Goal: Book appointment/travel/reservation

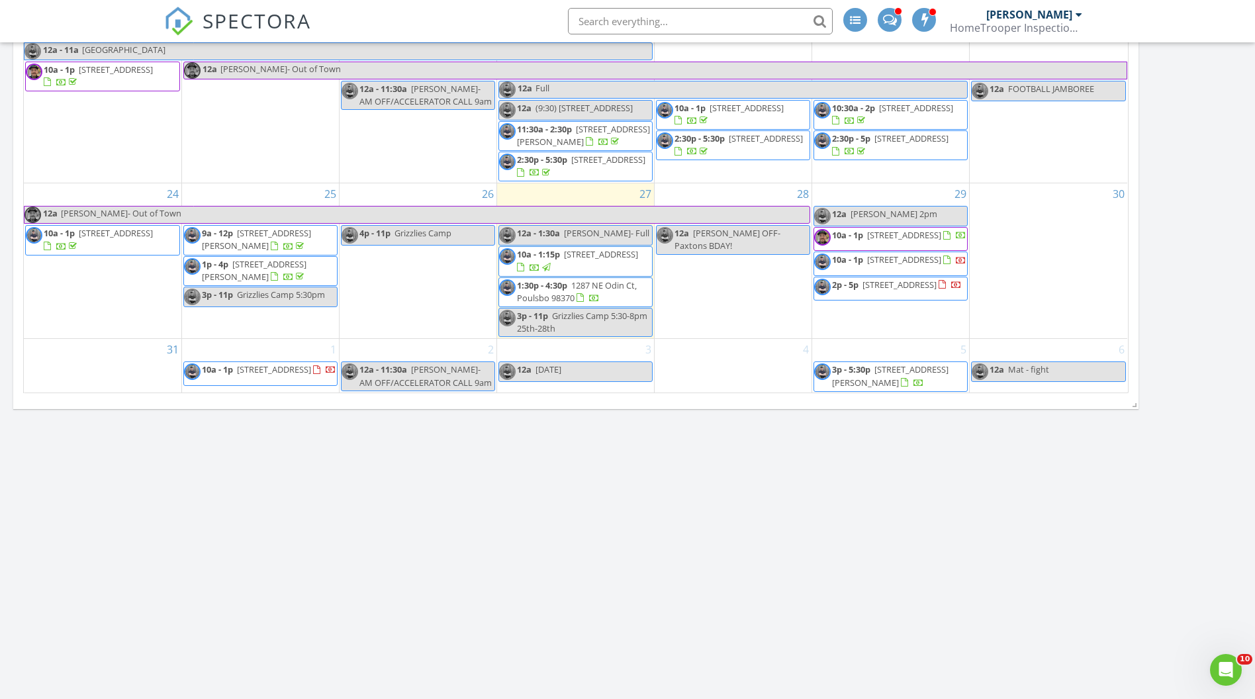
scroll to position [1308, 0]
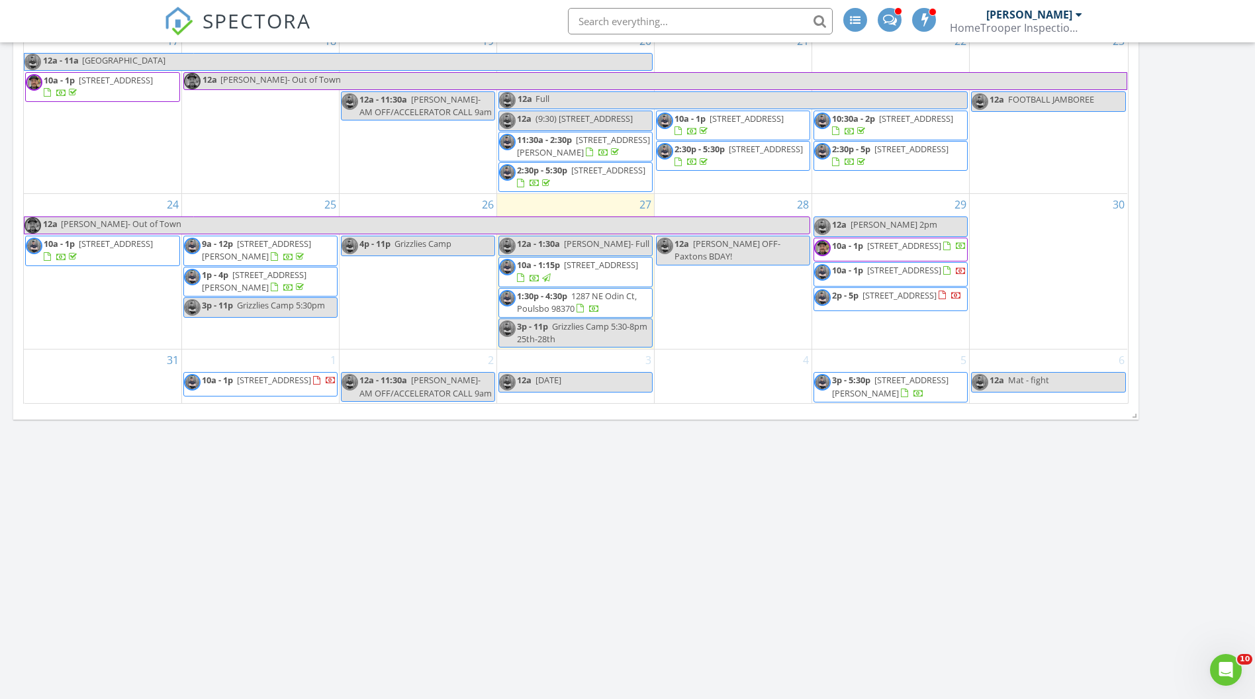
click at [101, 379] on div "31" at bounding box center [103, 377] width 158 height 54
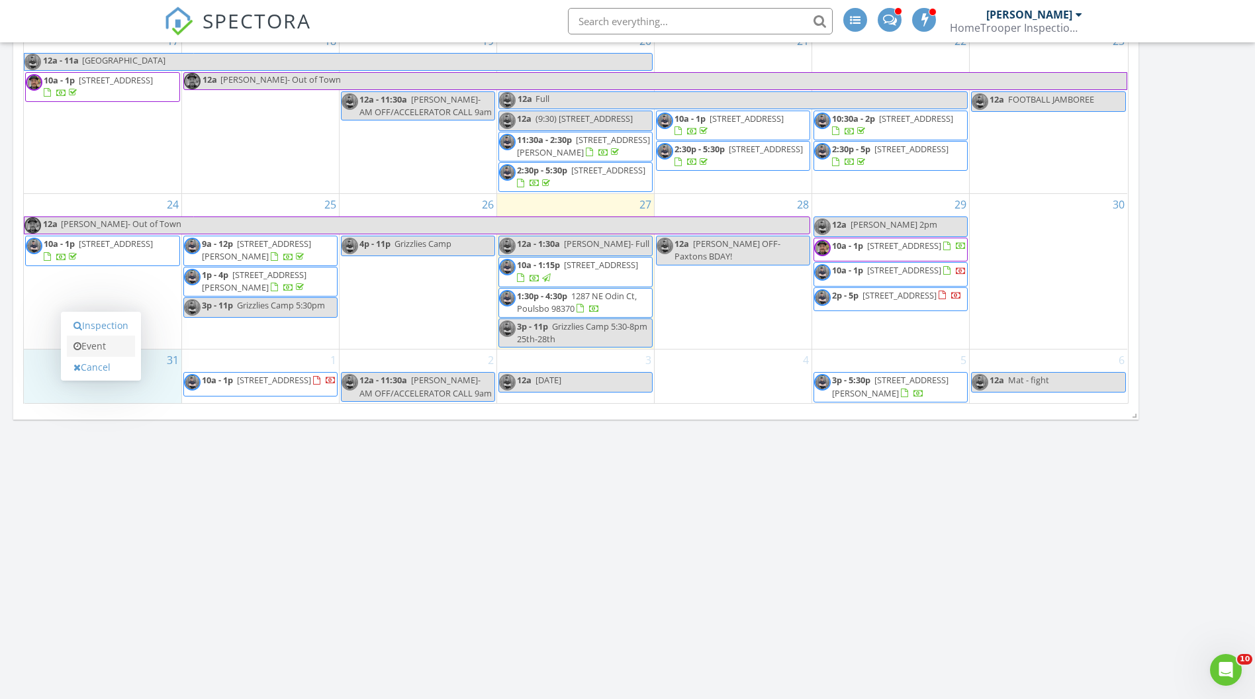
click at [113, 348] on link "Event" at bounding box center [101, 346] width 68 height 21
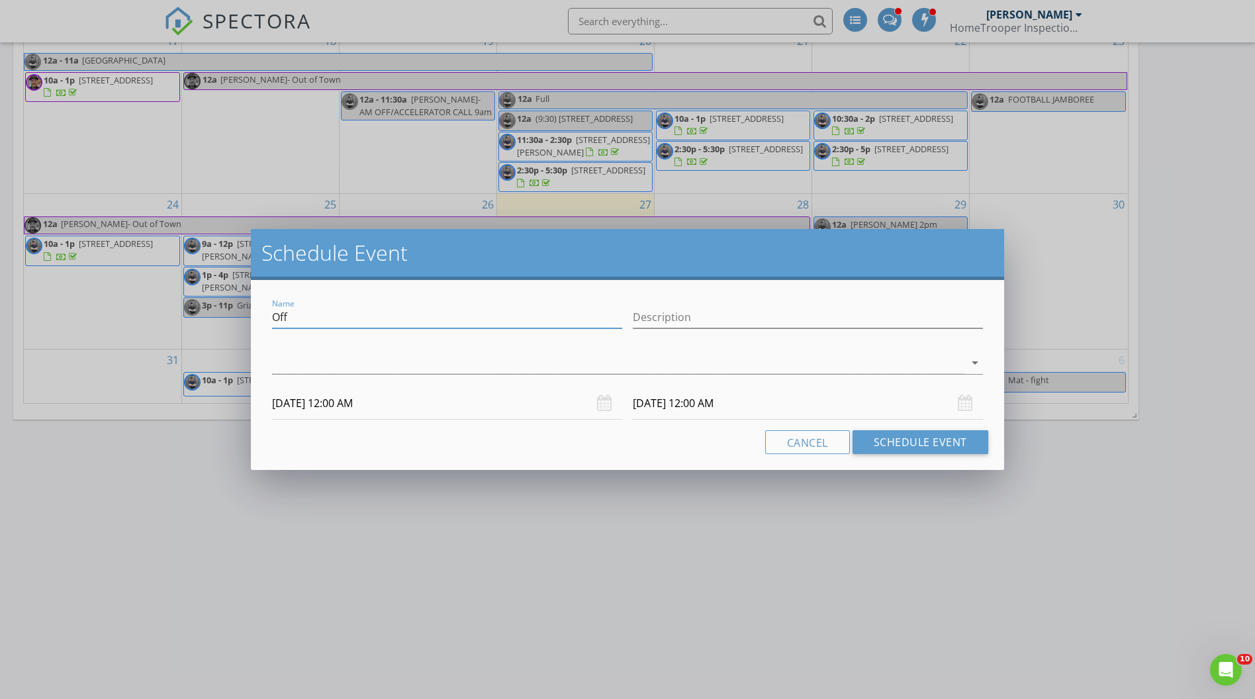
drag, startPoint x: 310, startPoint y: 319, endPoint x: 248, endPoint y: 318, distance: 62.2
click at [248, 318] on div "Schedule Event Name Off Description arrow_drop_down 08/31/2025 12:00 AM 09/01/2…" at bounding box center [627, 349] width 1255 height 699
type input "Ashley 10am- Belfair"
click at [295, 353] on div at bounding box center [618, 363] width 693 height 22
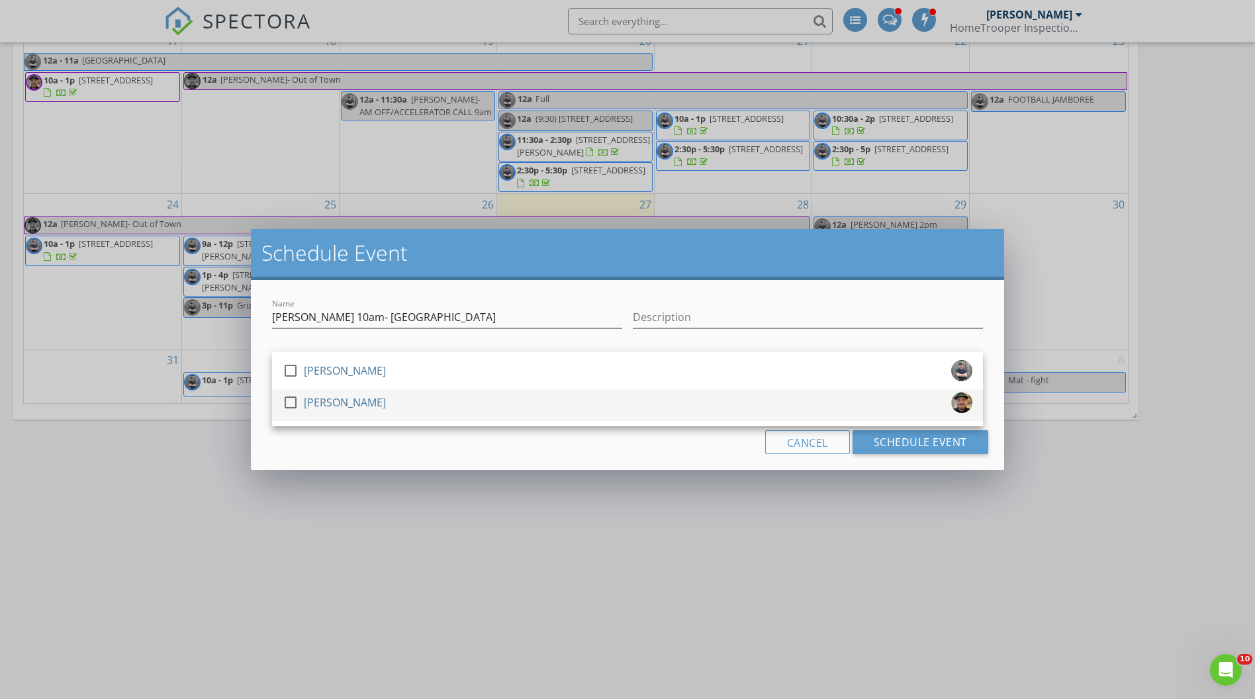
click at [310, 403] on div "[PERSON_NAME]" at bounding box center [345, 402] width 82 height 21
click at [381, 443] on div "Cancel Schedule Event" at bounding box center [628, 442] width 722 height 24
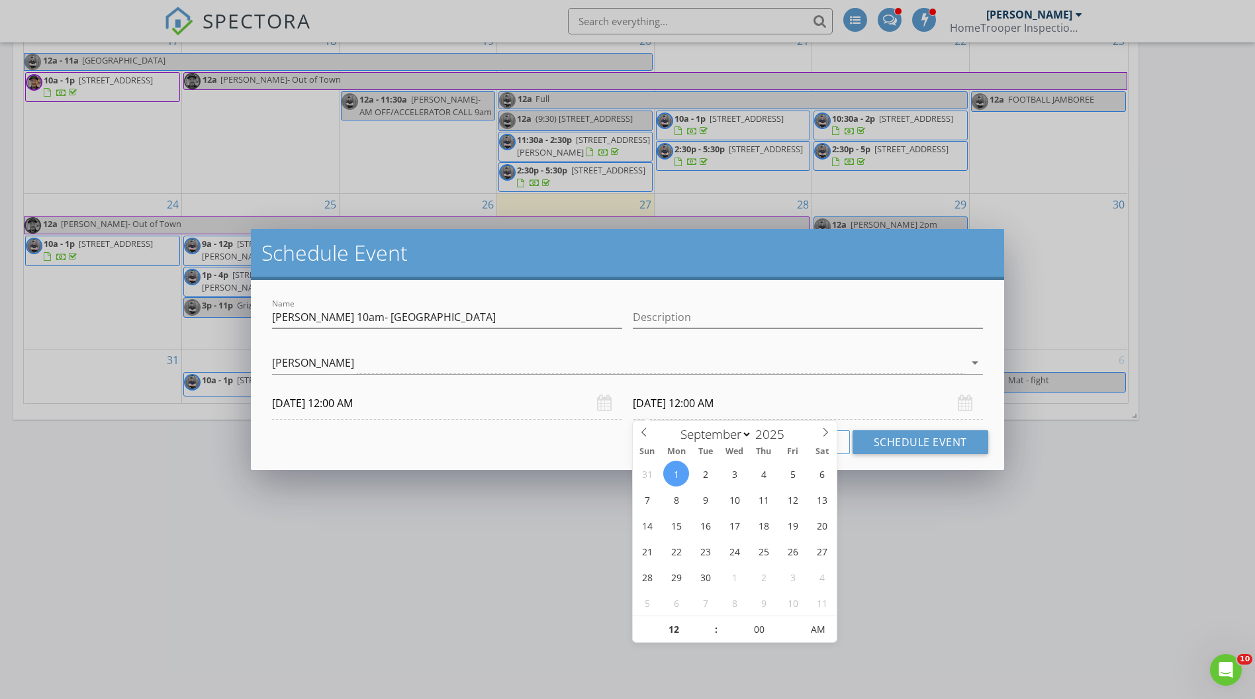
click at [729, 408] on input "09/01/2025 12:00 AM" at bounding box center [808, 403] width 350 height 32
click at [687, 634] on input "12" at bounding box center [673, 630] width 81 height 26
type input "1"
type input "01"
type input "09/01/2025 1:00 PM"
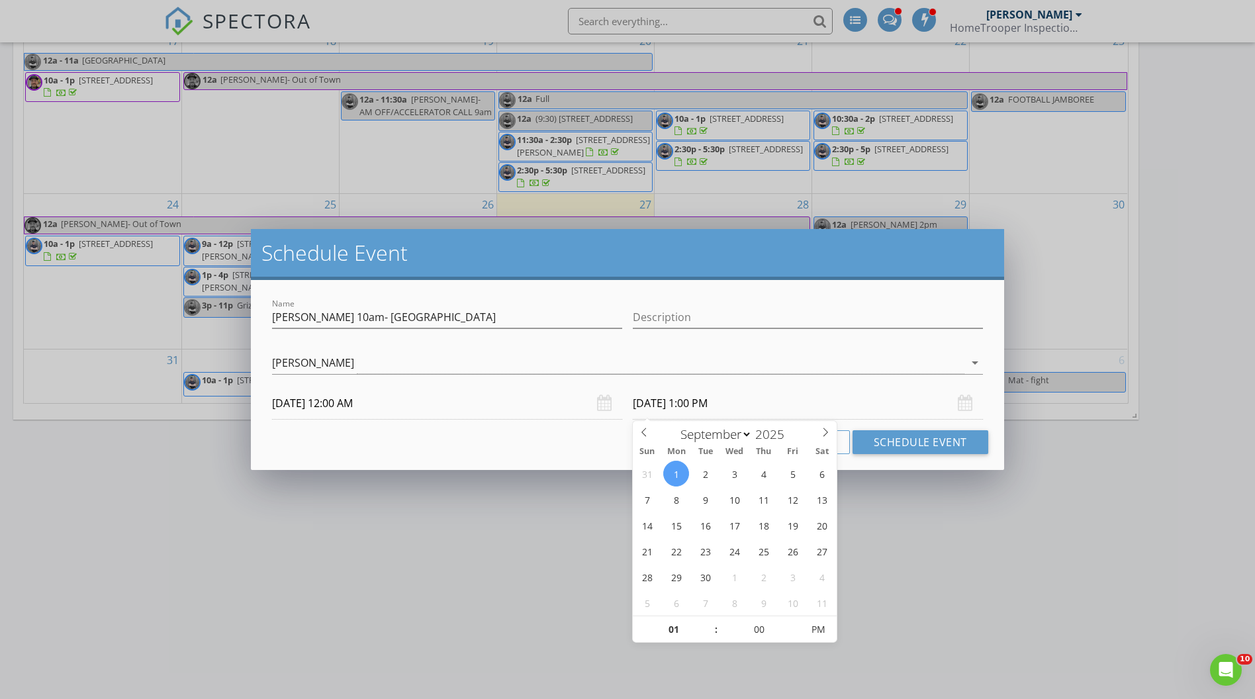
click at [483, 437] on div "Cancel Schedule Event" at bounding box center [628, 442] width 722 height 24
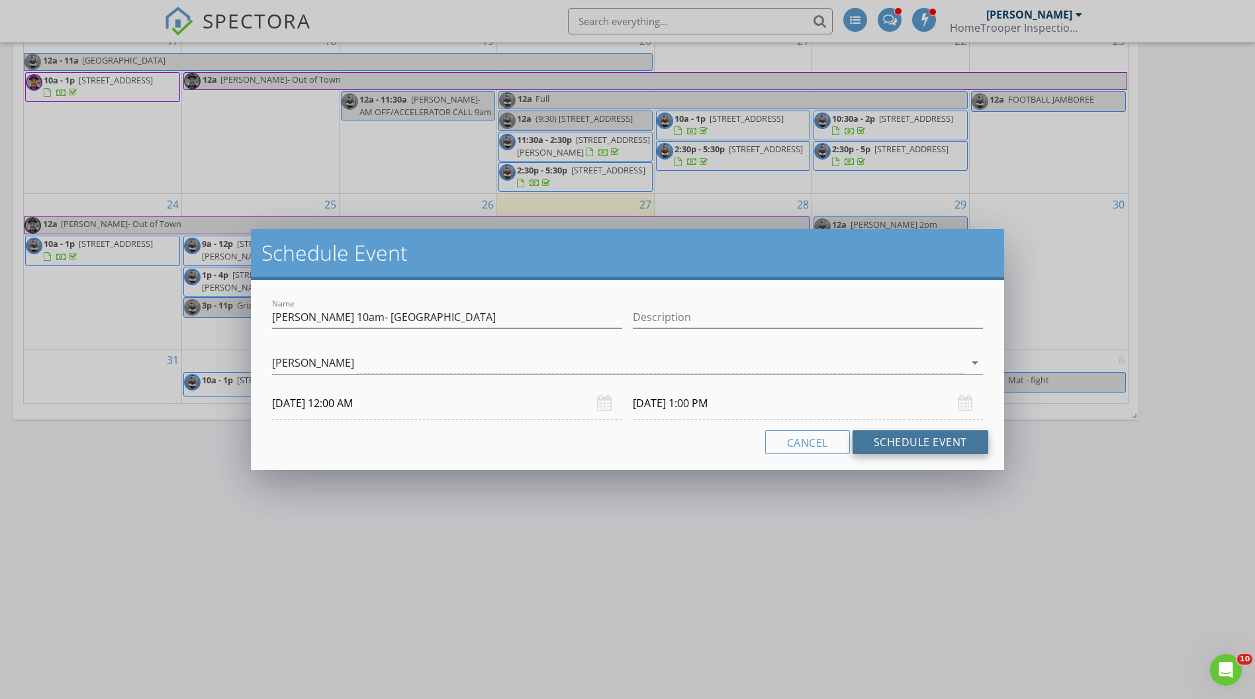
click at [914, 442] on button "Schedule Event" at bounding box center [921, 442] width 136 height 24
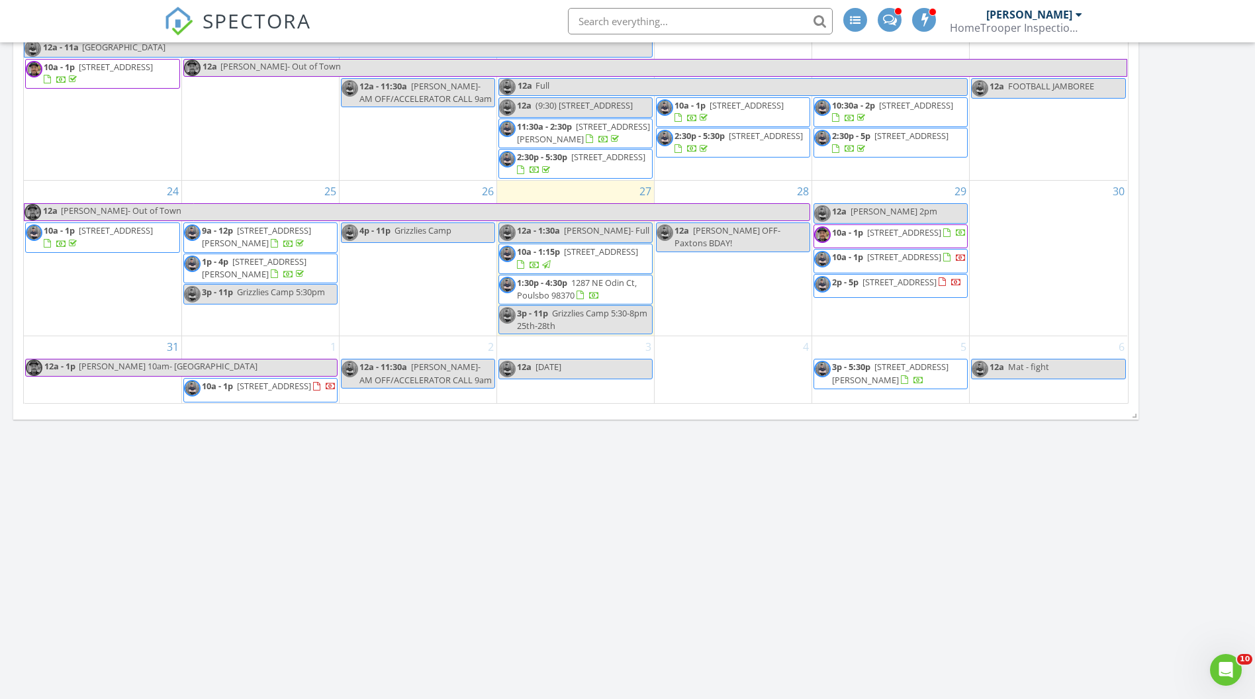
click at [173, 376] on span "Ashley 10am- Belfair" at bounding box center [207, 367] width 259 height 17
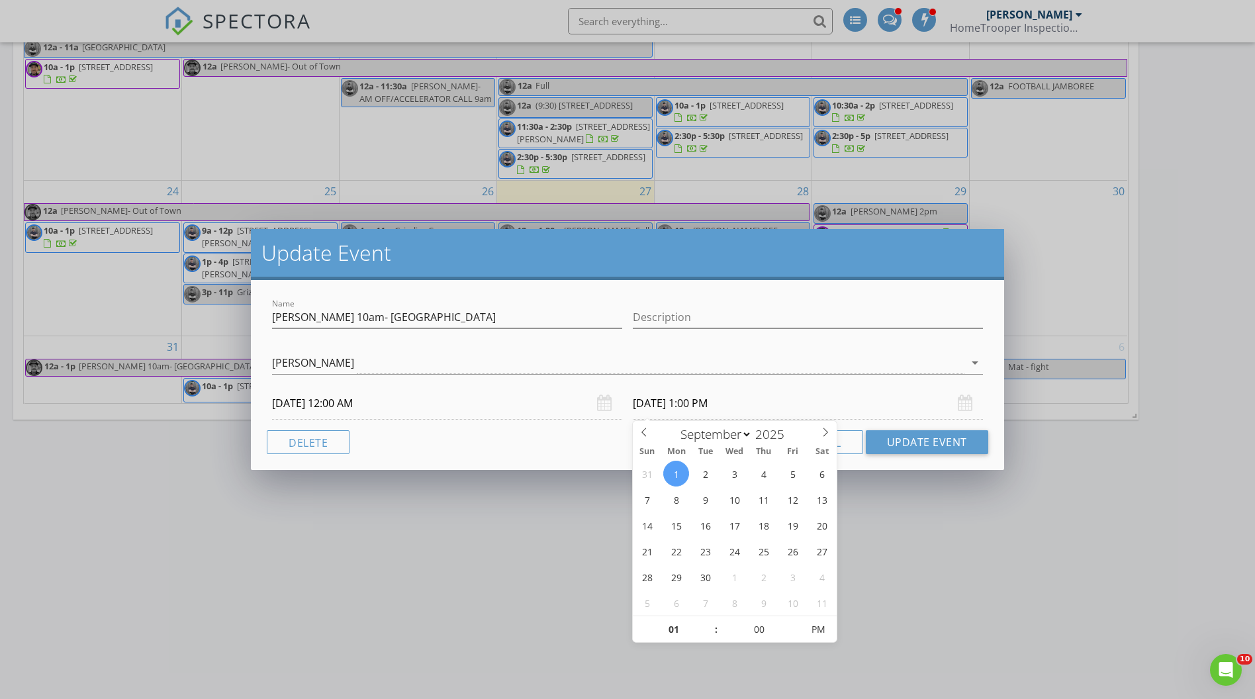
click at [718, 409] on input "09/01/2025 1:00 PM" at bounding box center [808, 403] width 350 height 32
select select "7"
type input "08/31/2025 1:00 PM"
click at [575, 463] on div "Name Ashley 10am- Belfair Description Bryan Zionskowski Morgan Leiviska Morgan …" at bounding box center [627, 375] width 753 height 190
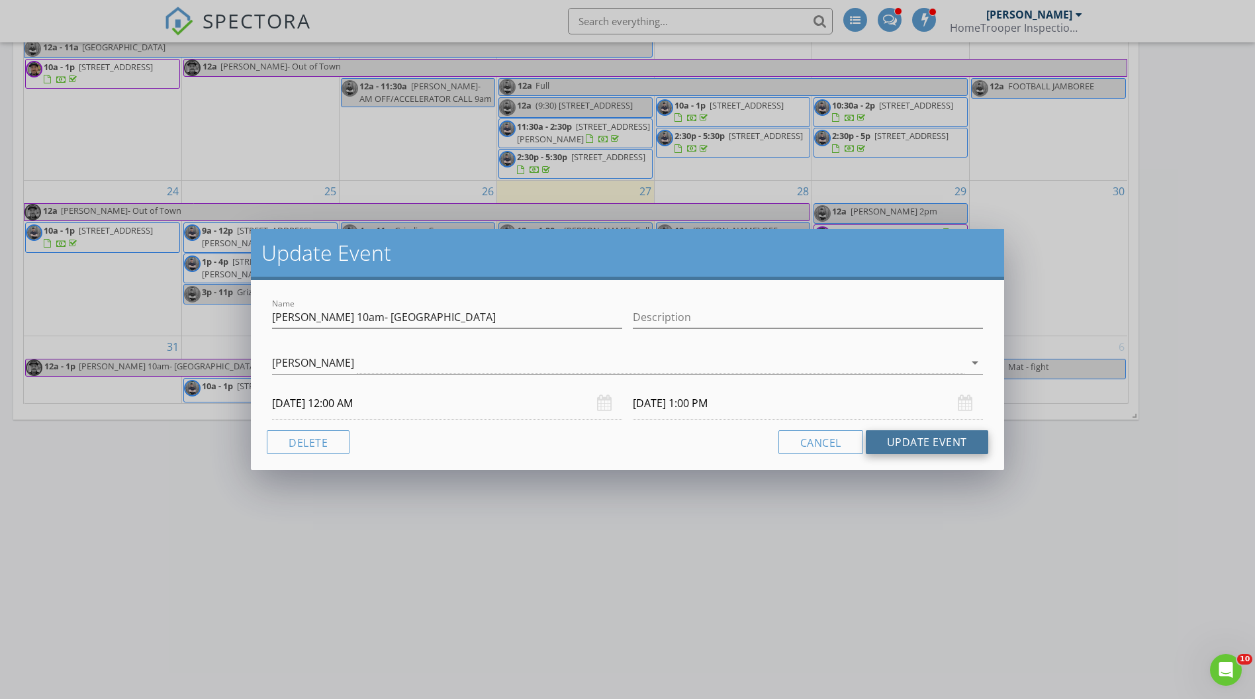
click at [922, 448] on button "Update Event" at bounding box center [927, 442] width 122 height 24
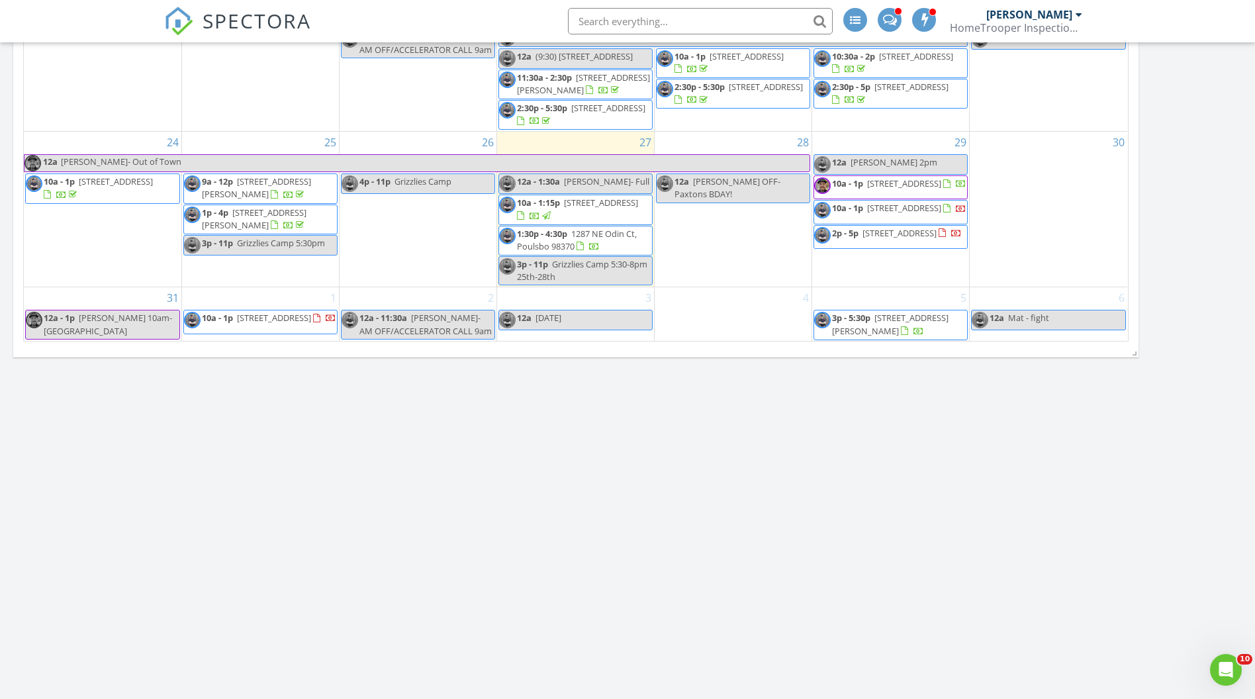
scroll to position [1376, 0]
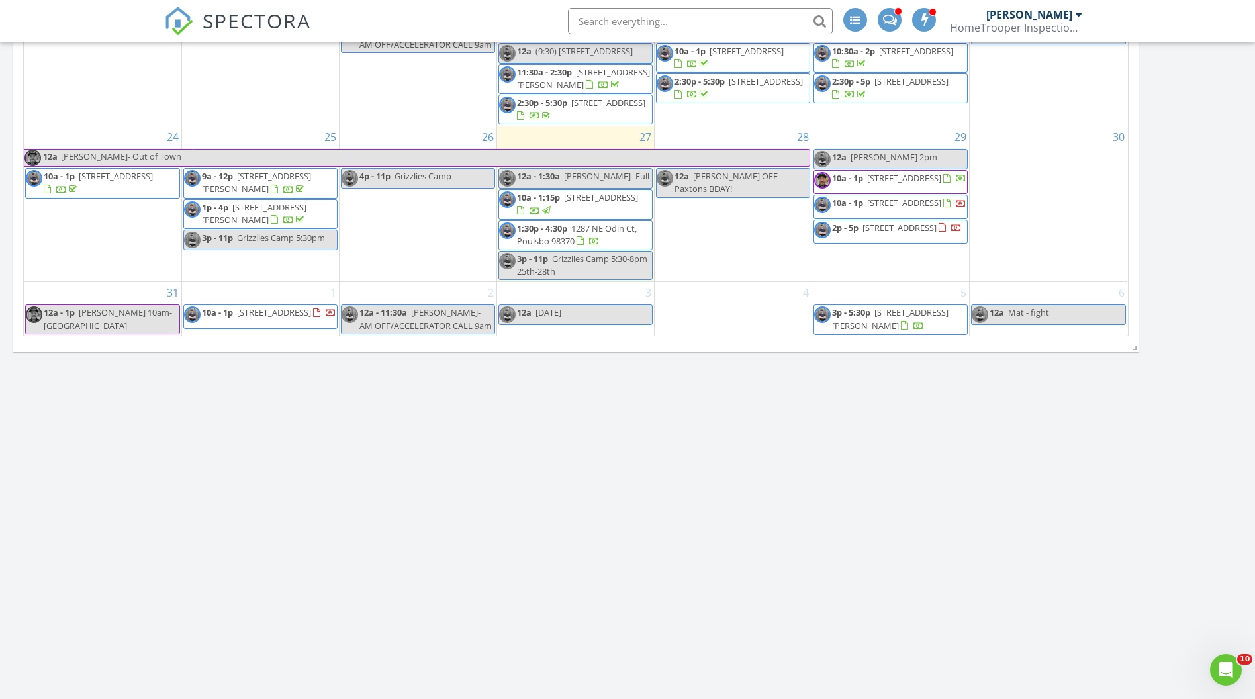
click at [875, 151] on span "Ruthy Taylor 2pm" at bounding box center [894, 157] width 87 height 12
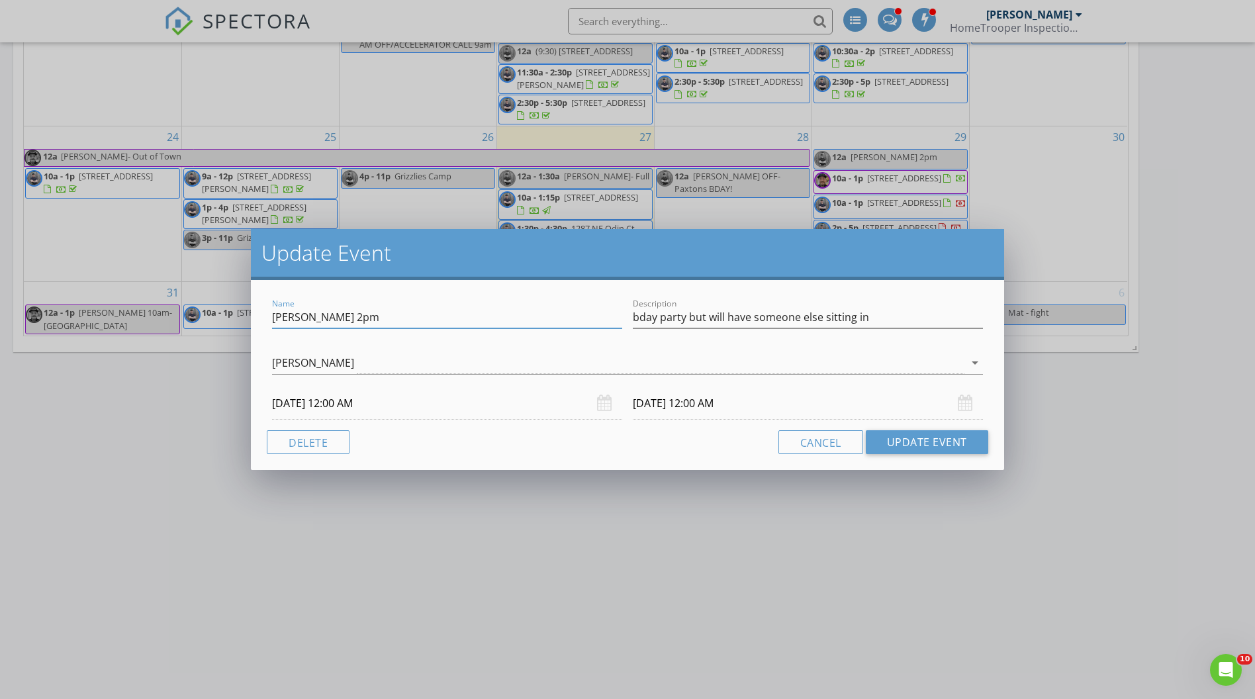
drag, startPoint x: 380, startPoint y: 319, endPoint x: 244, endPoint y: 313, distance: 136.5
click at [244, 313] on div "Update Event Name Ruthy Taylor 2pm Description bday party but will have someone…" at bounding box center [627, 349] width 1255 height 699
type input "Bryan Full"
drag, startPoint x: 890, startPoint y: 312, endPoint x: 629, endPoint y: 324, distance: 261.1
click at [629, 324] on div "Description bday party but will have someone else sitting in" at bounding box center [808, 319] width 361 height 46
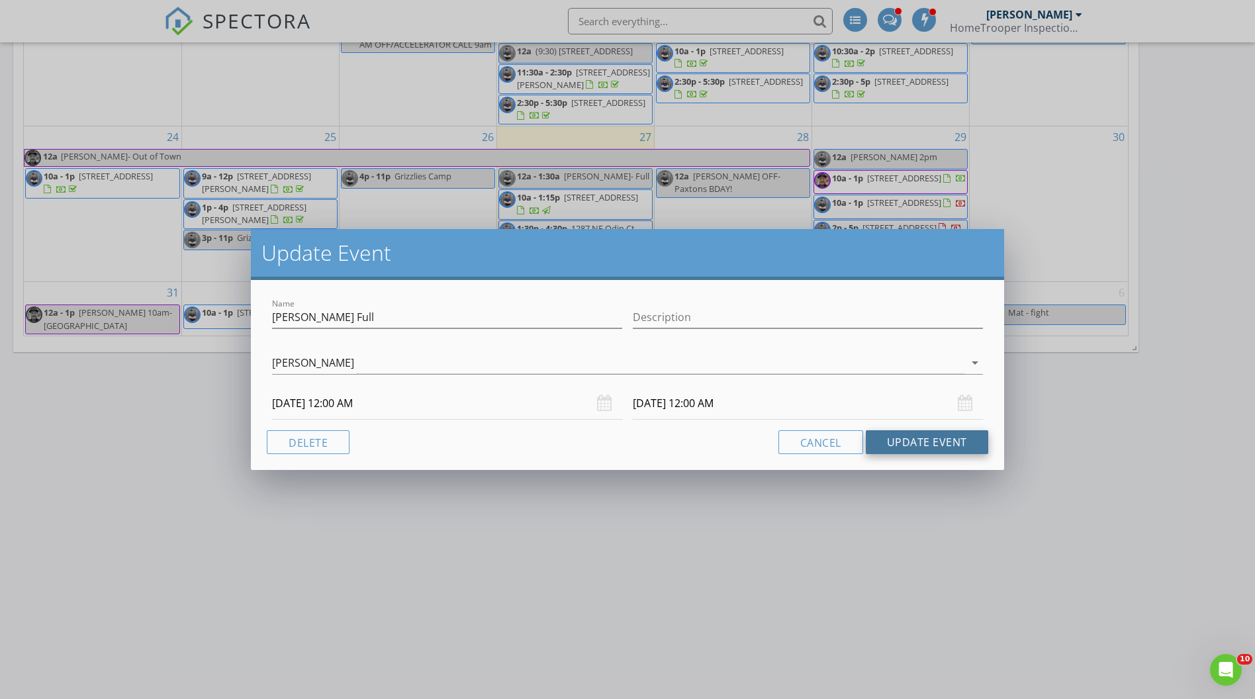
click at [922, 444] on button "Update Event" at bounding box center [927, 442] width 122 height 24
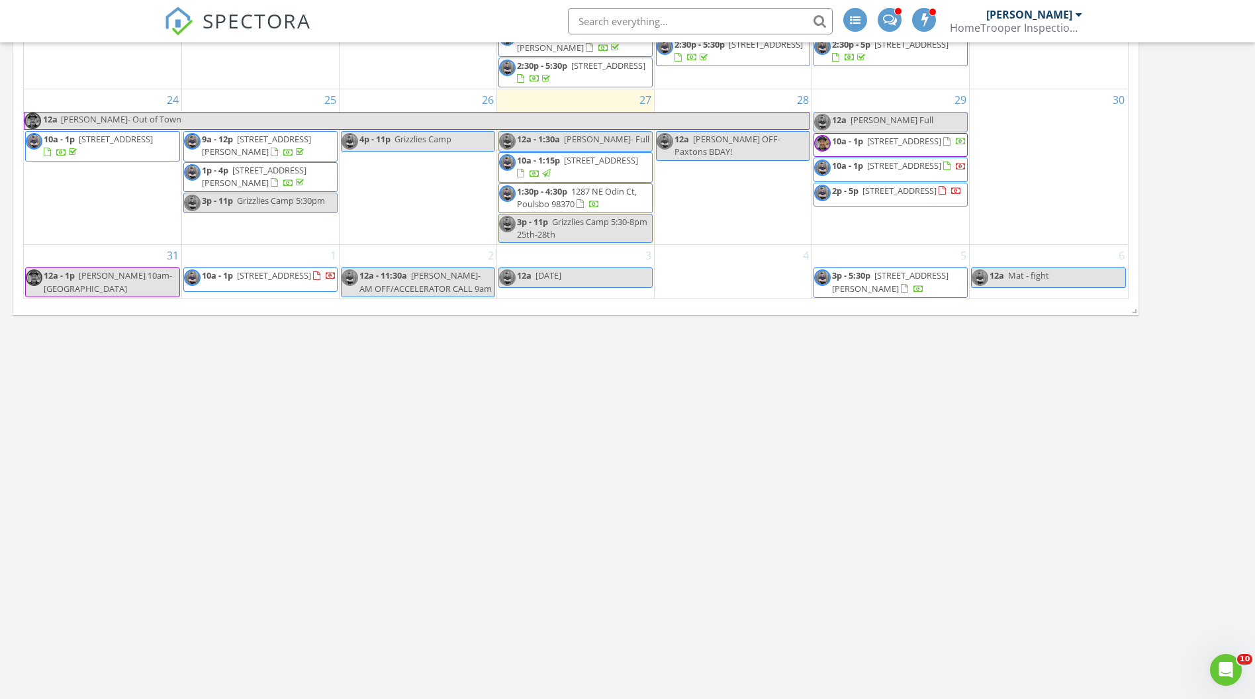
scroll to position [1420, 0]
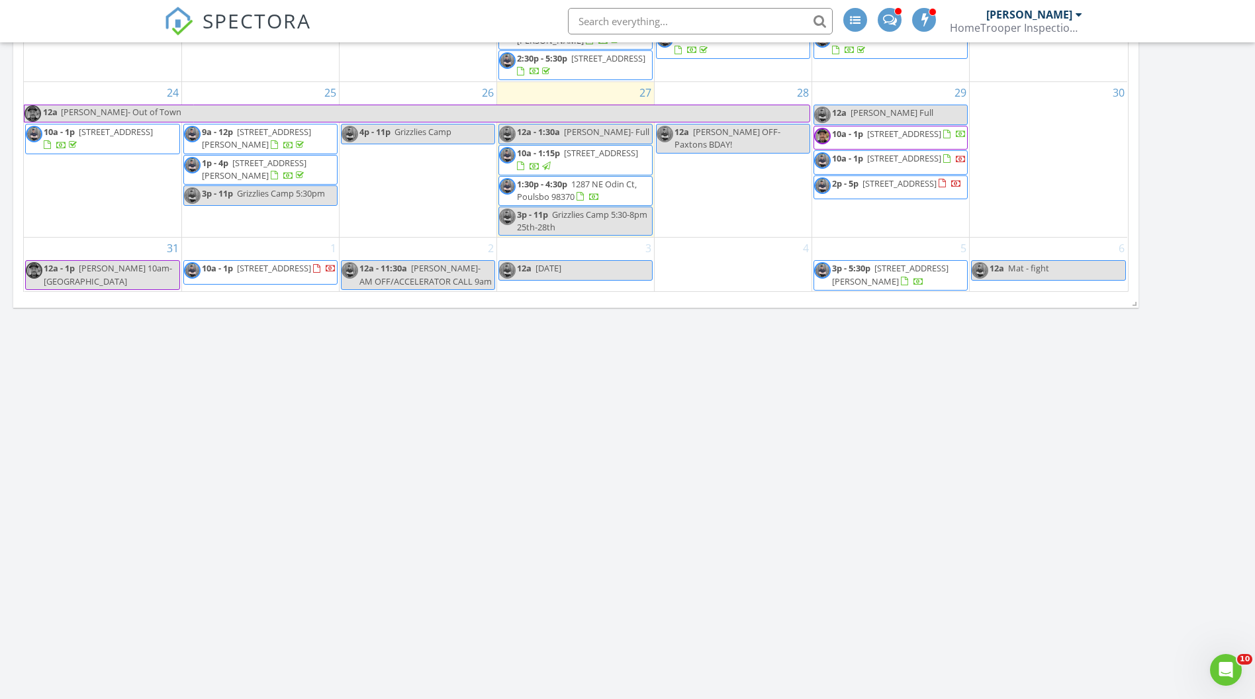
click at [1042, 269] on span "Mat - fight" at bounding box center [1028, 268] width 41 height 12
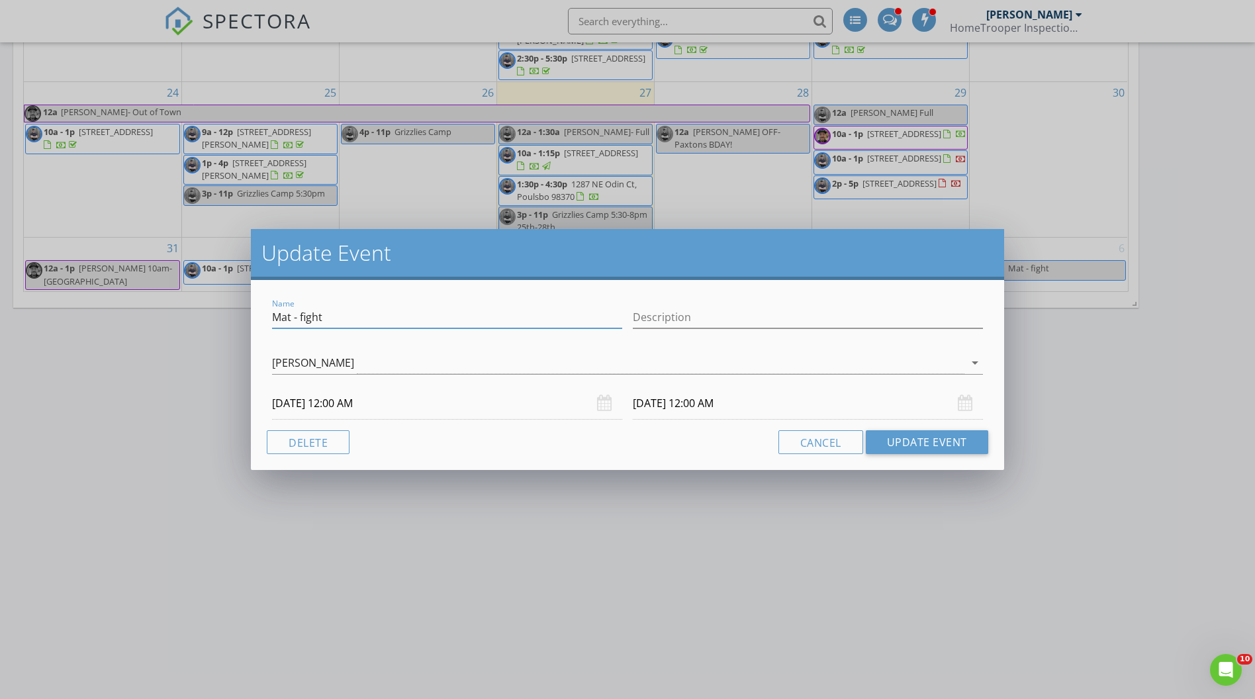
drag, startPoint x: 331, startPoint y: 314, endPoint x: 160, endPoint y: 303, distance: 171.8
click at [160, 303] on div "Update Event Name Mat - fight Description Bryan Zionskowski arrow_drop_down 09/…" at bounding box center [627, 349] width 1255 height 699
type input "Yetter- Fight Night"
click at [892, 442] on button "Update Event" at bounding box center [927, 442] width 122 height 24
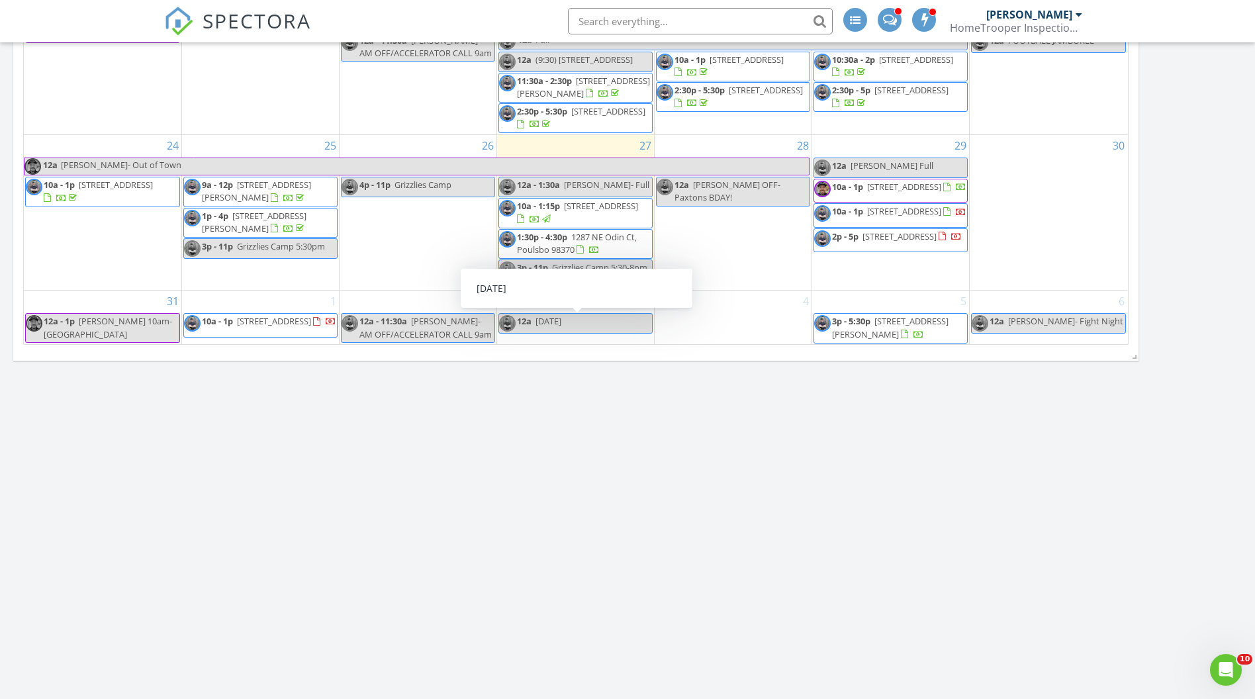
scroll to position [1368, 0]
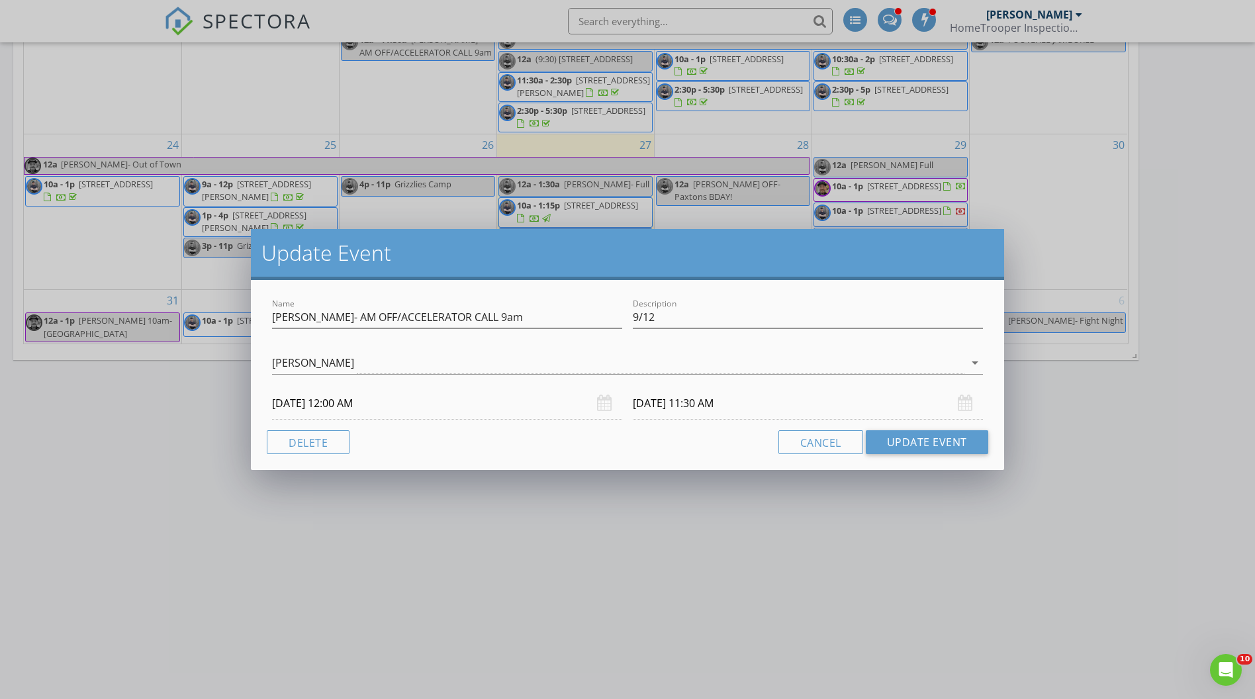
click at [295, 456] on div "Name Bryan- AM OFF/ACCELERATOR CALL 9am Description 9/12 Bryan Zionskowski arro…" at bounding box center [627, 375] width 753 height 190
click at [295, 442] on button "Delete" at bounding box center [308, 442] width 83 height 24
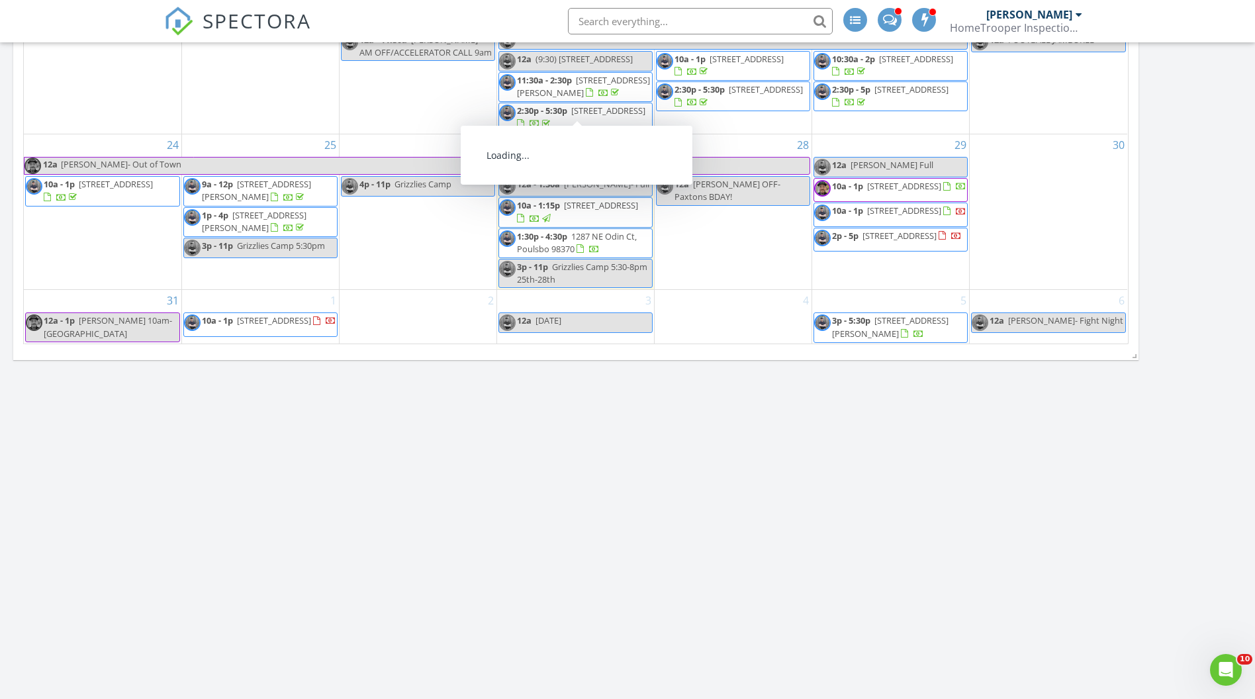
scroll to position [1439, 0]
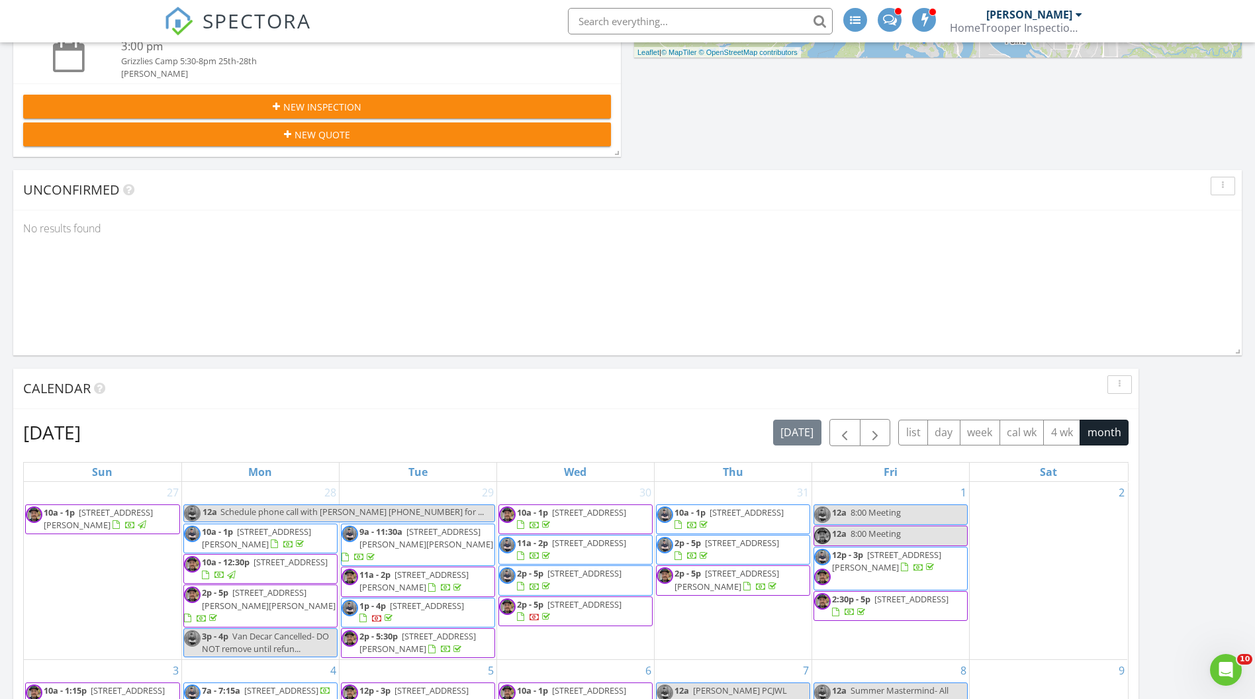
scroll to position [532, 0]
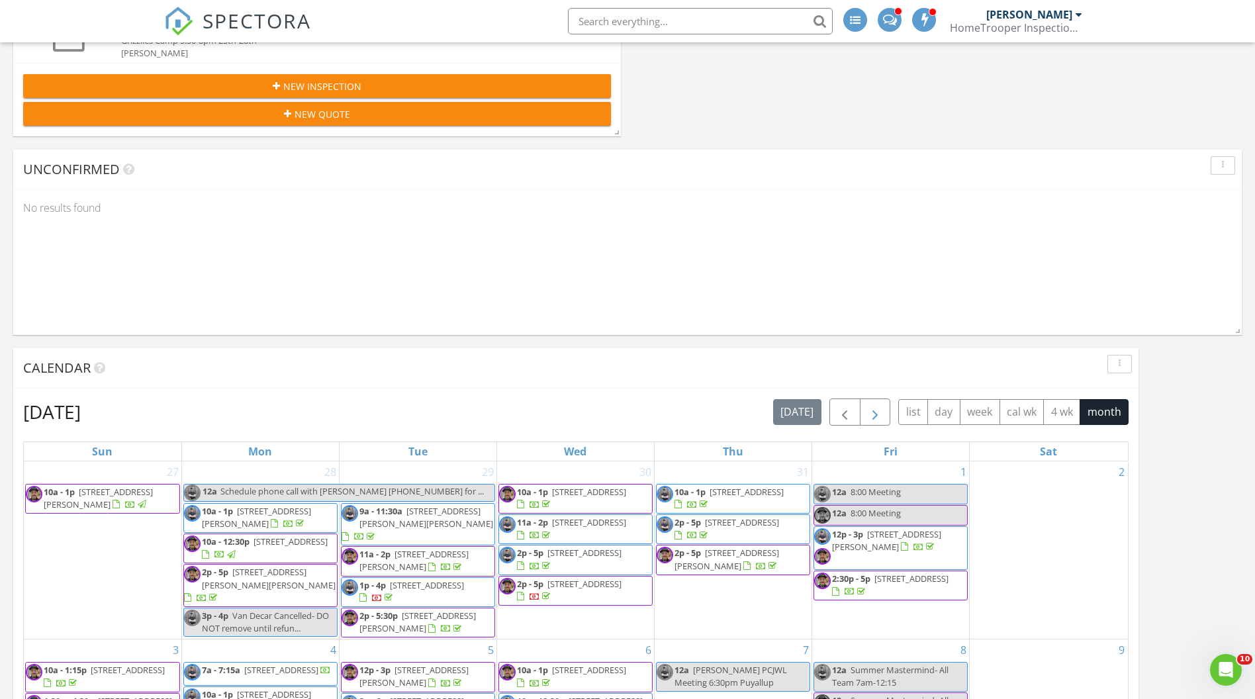
click at [867, 403] on button "button" at bounding box center [875, 412] width 31 height 27
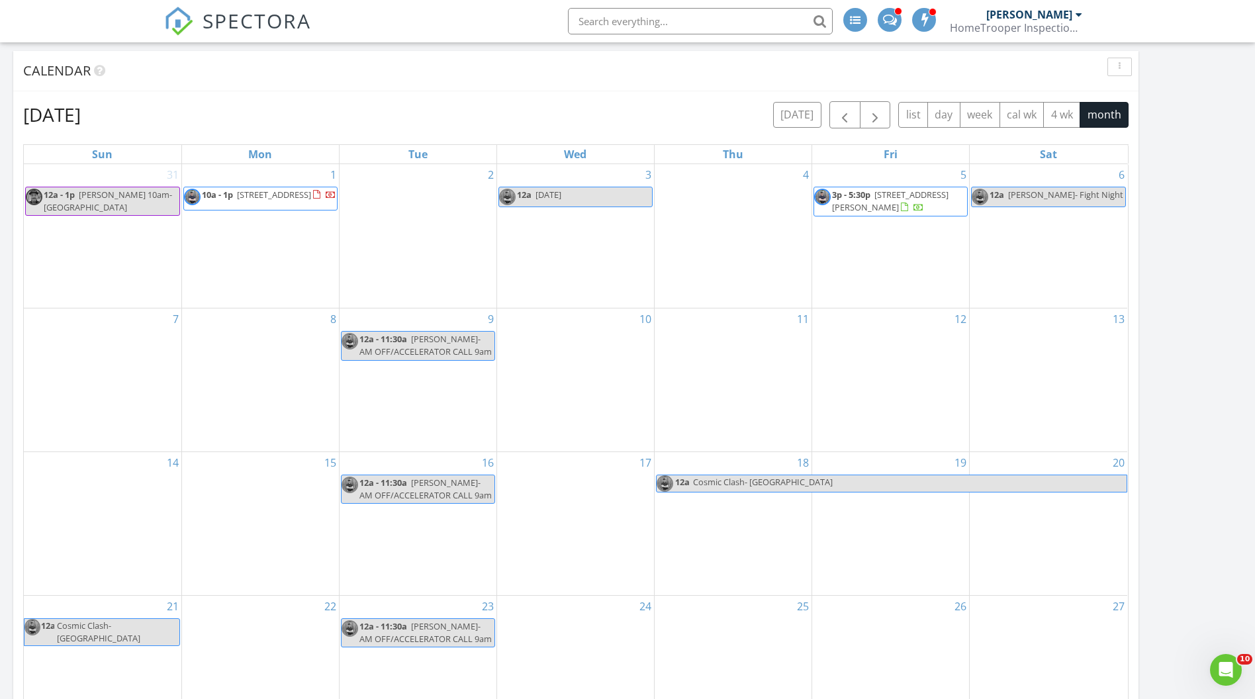
scroll to position [828, 0]
click at [838, 124] on span "button" at bounding box center [845, 117] width 16 height 16
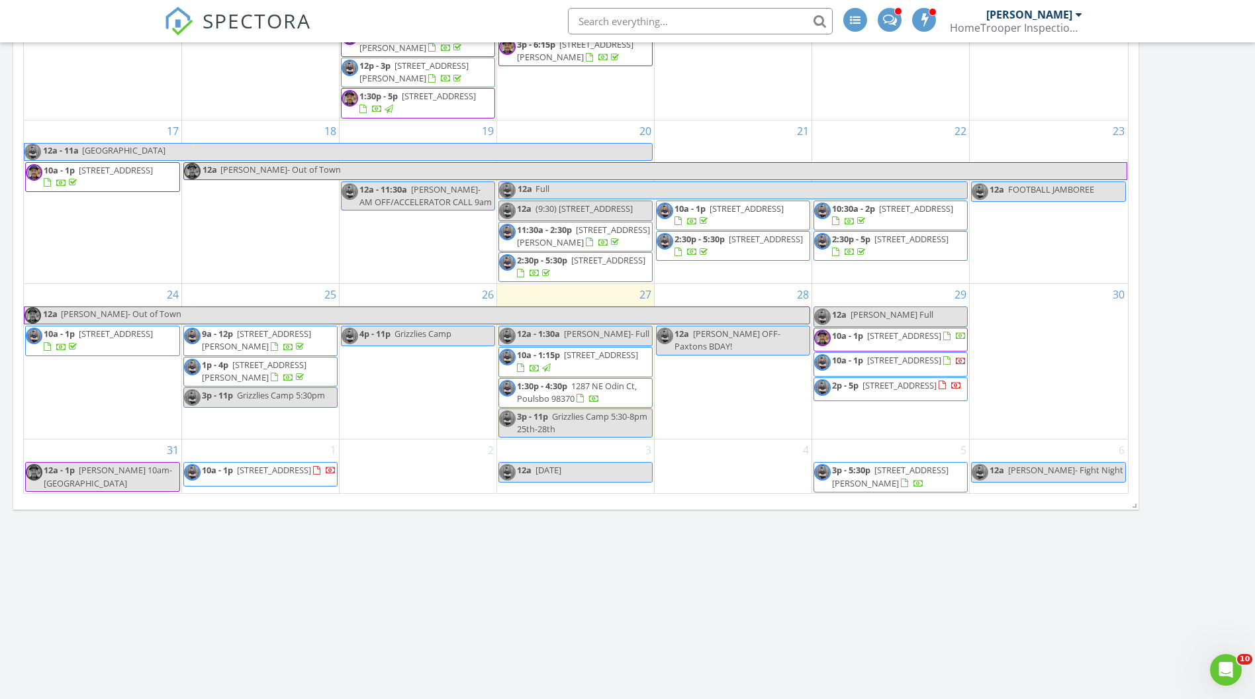
scroll to position [1219, 0]
click at [606, 393] on span "1:30p - 4:30p 1287 NE Odin Ct, Poulsbo 98370" at bounding box center [575, 392] width 153 height 26
